Goal: Information Seeking & Learning: Learn about a topic

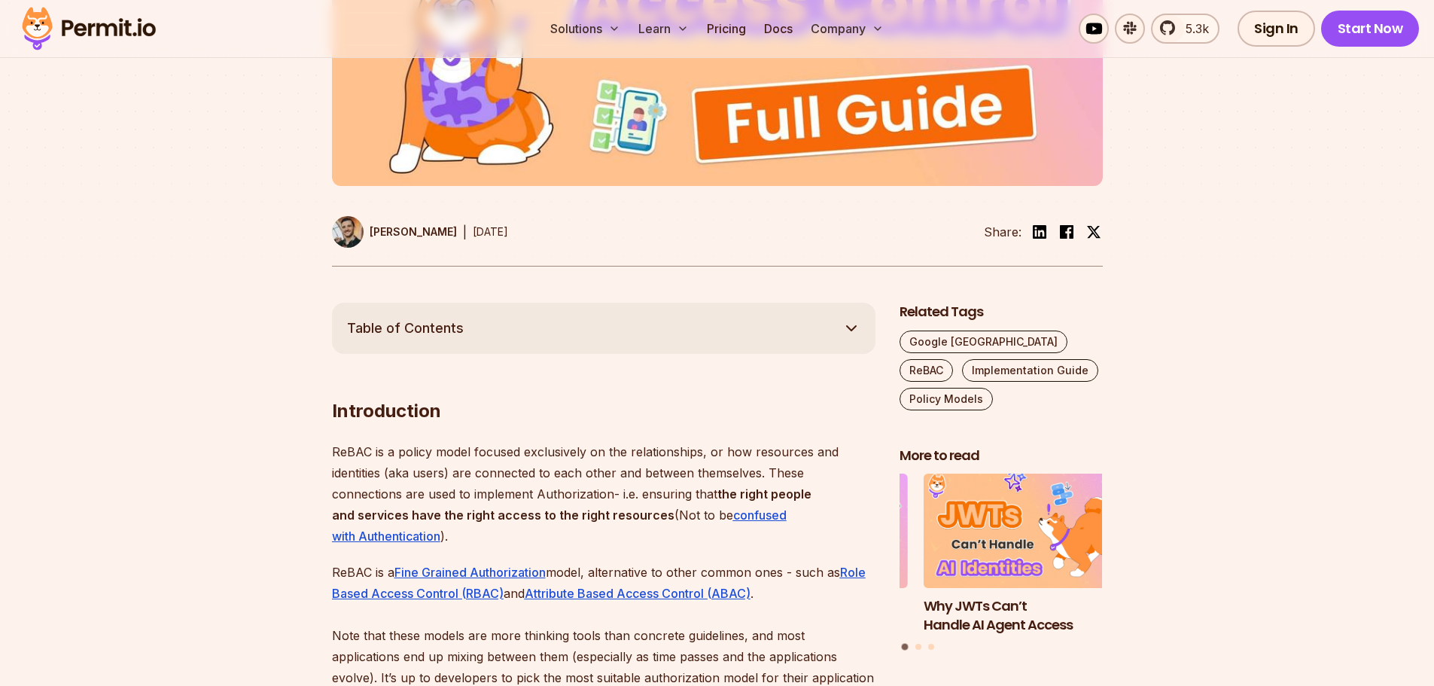
scroll to position [679, 0]
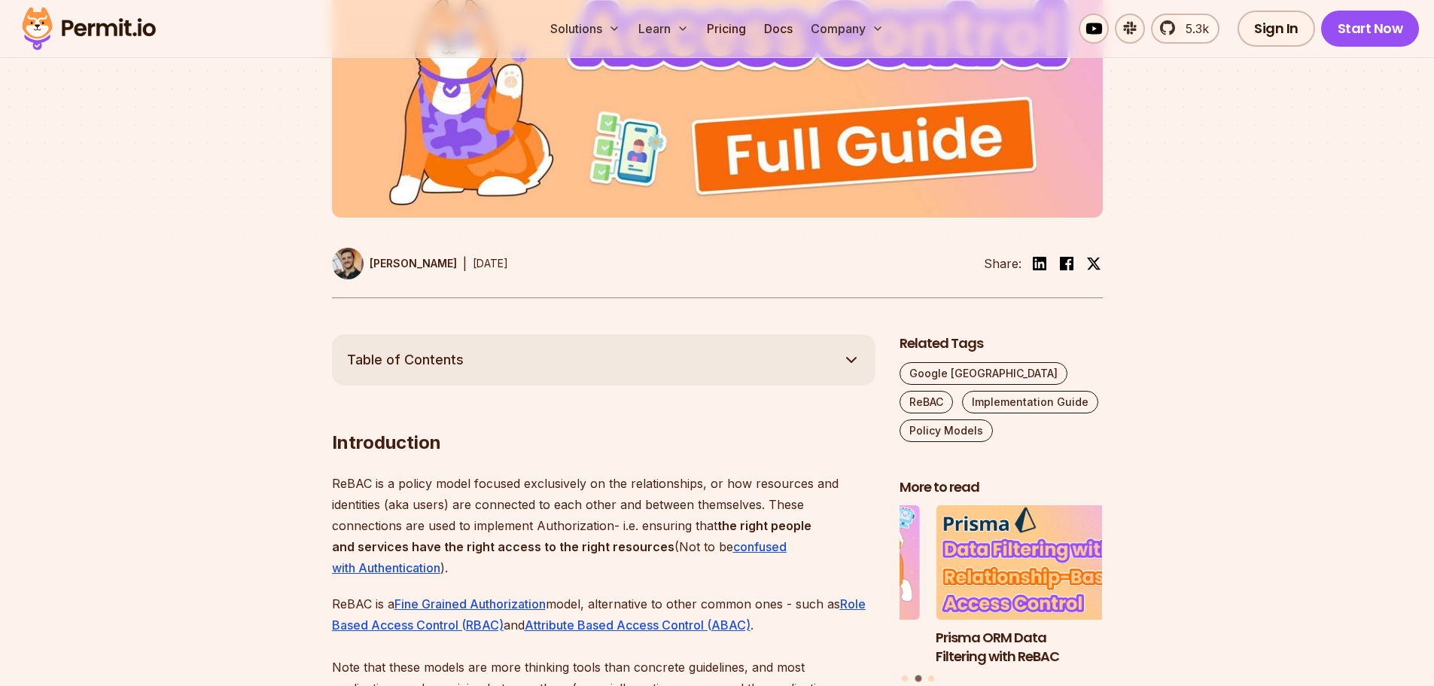
scroll to position [378, 0]
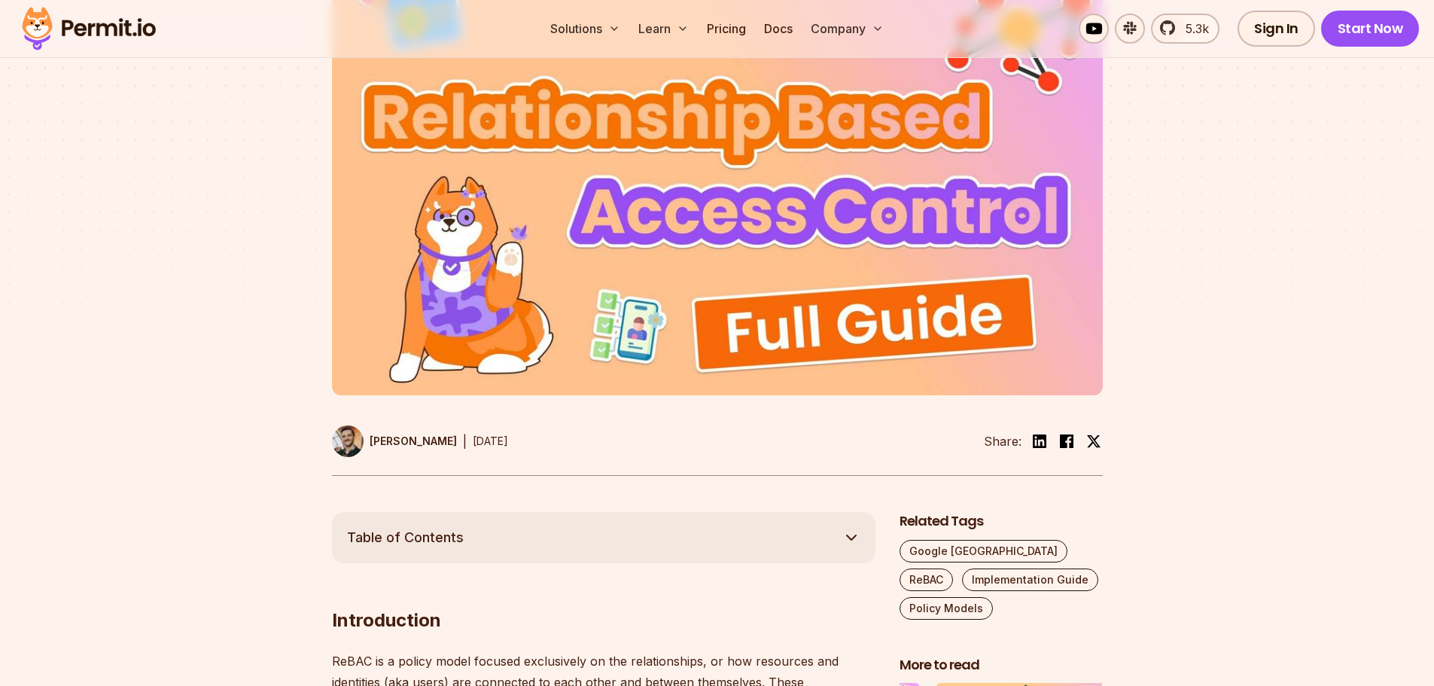
click at [220, 416] on div at bounding box center [717, 235] width 1434 height 553
click at [197, 388] on div at bounding box center [717, 235] width 1434 height 553
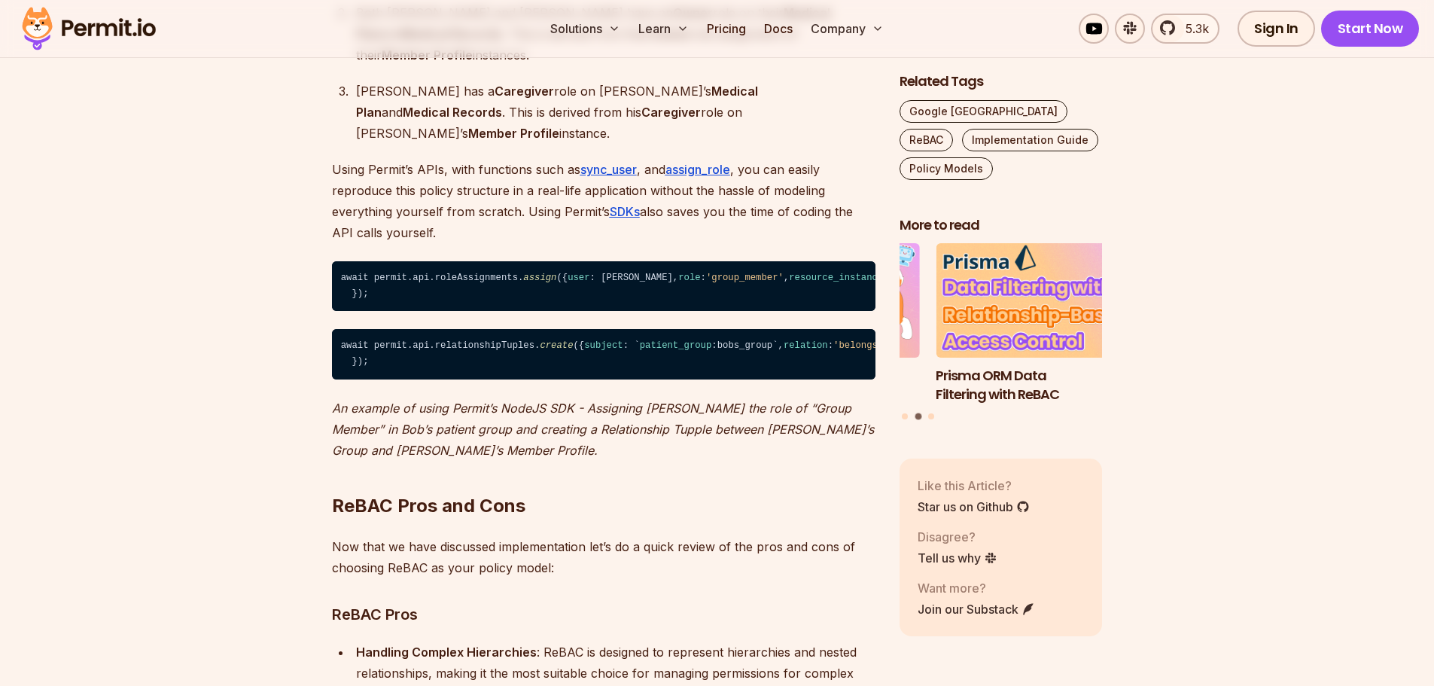
scroll to position [10090, 0]
